Goal: Navigation & Orientation: Go to known website

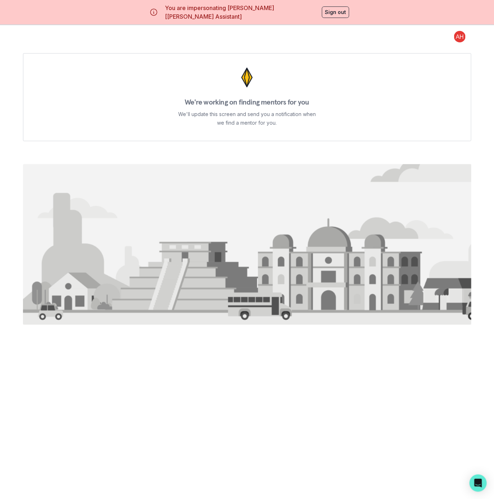
click at [338, 14] on button "Sign out" at bounding box center [335, 12] width 27 height 12
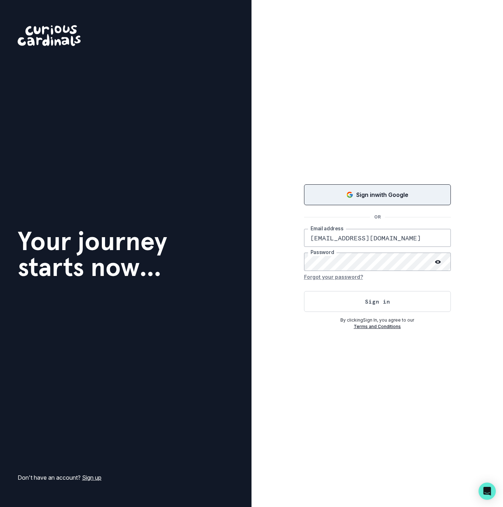
click at [325, 201] on button "Sign in with Google" at bounding box center [377, 194] width 147 height 21
